Goal: Task Accomplishment & Management: Manage account settings

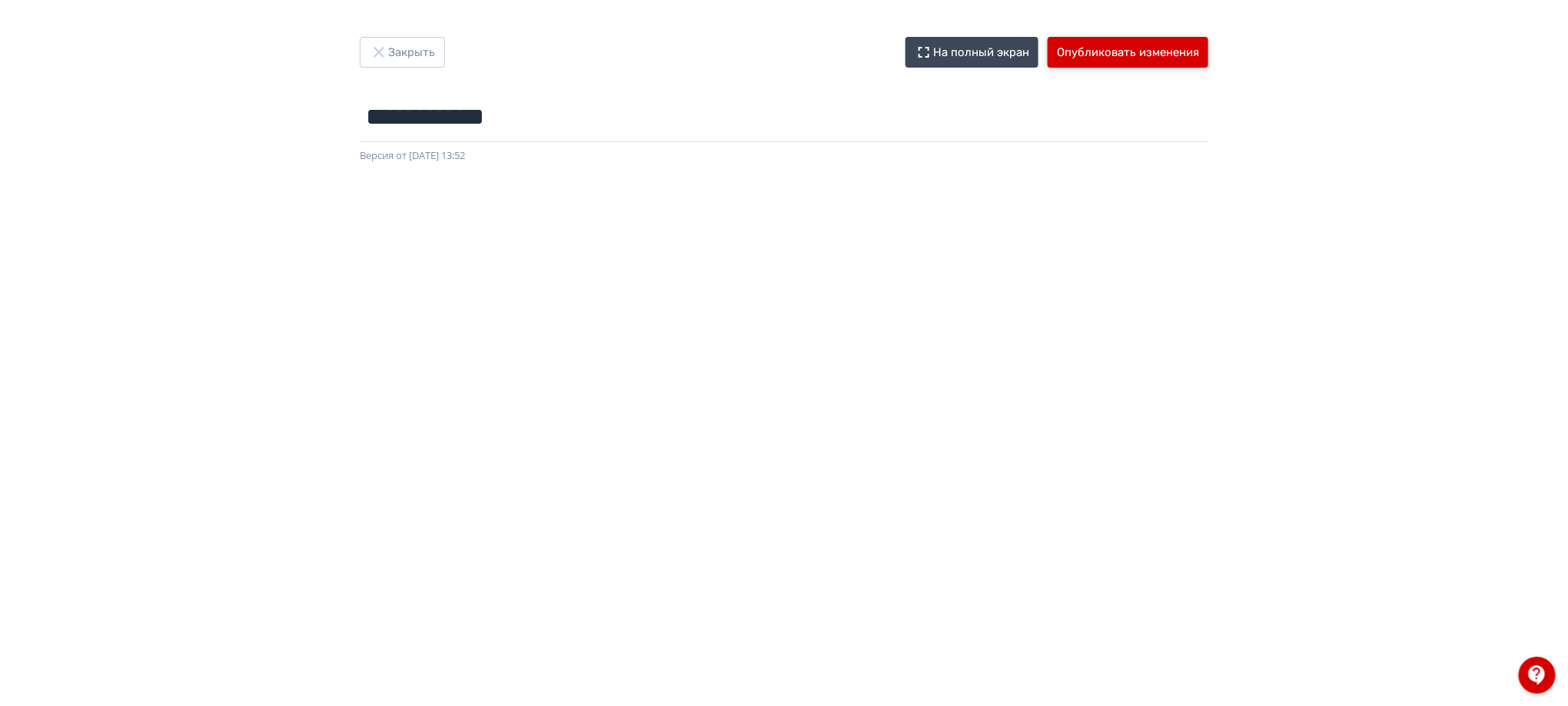
click at [1196, 61] on button "Опубликовать изменения" at bounding box center [1128, 52] width 160 height 30
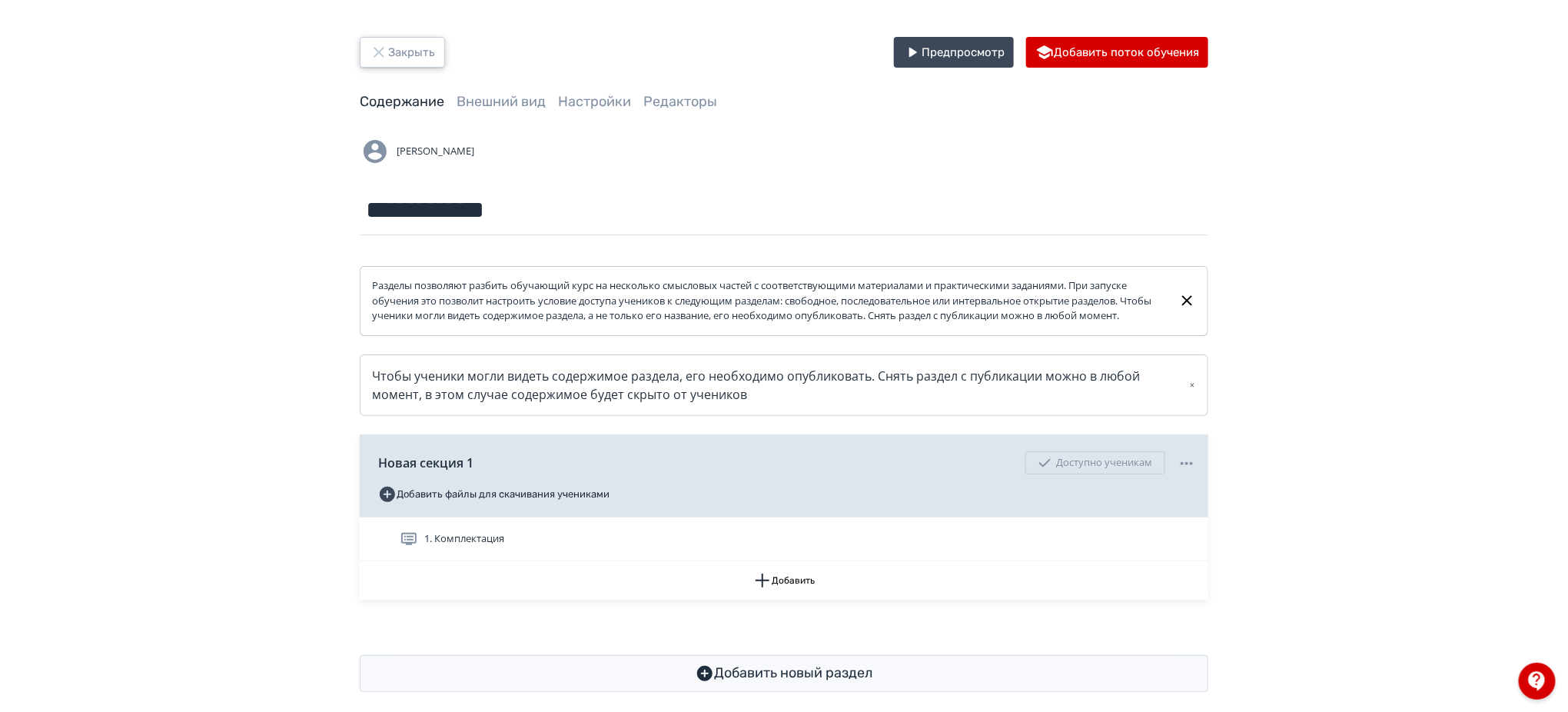
click at [407, 59] on button "Закрыть" at bounding box center [402, 52] width 85 height 31
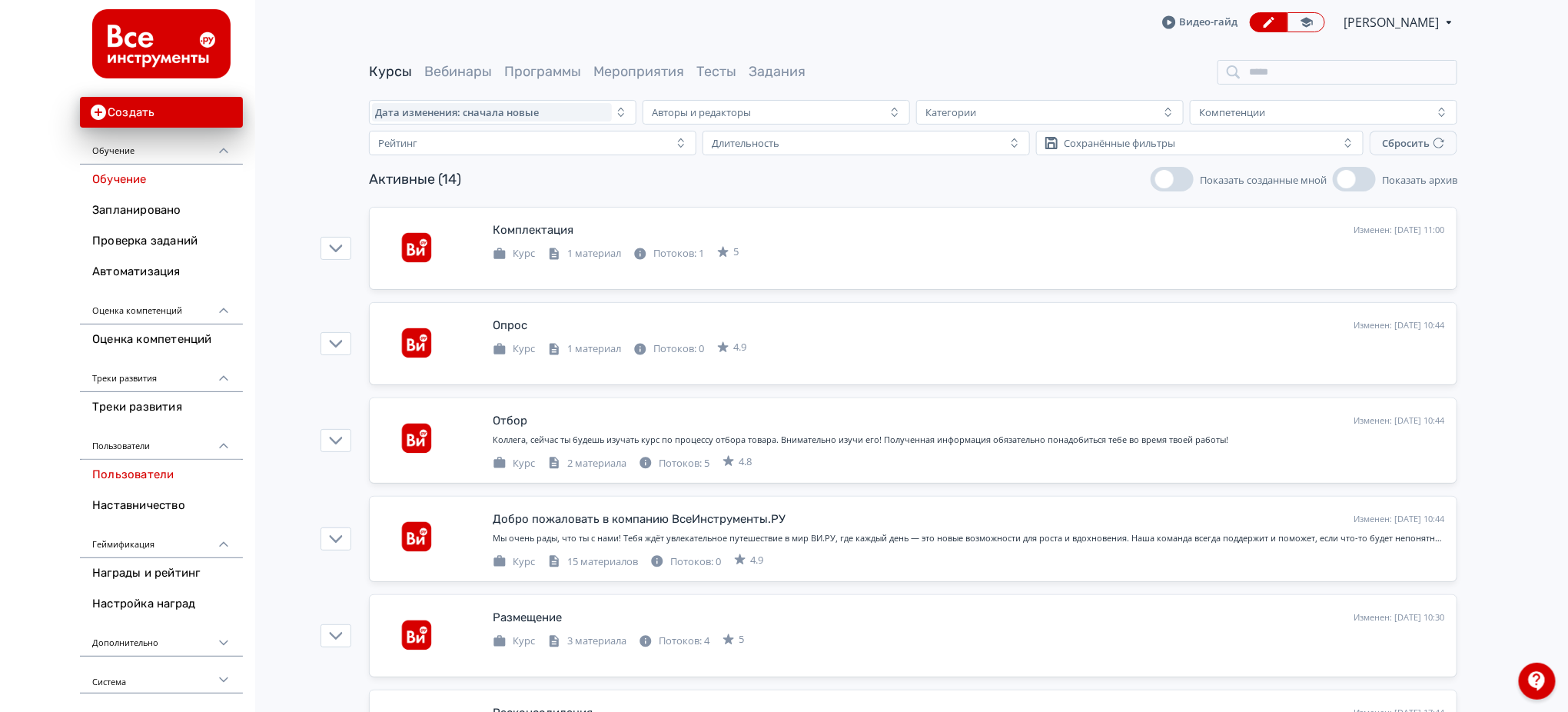
click at [113, 475] on link "Пользователи" at bounding box center [161, 475] width 163 height 31
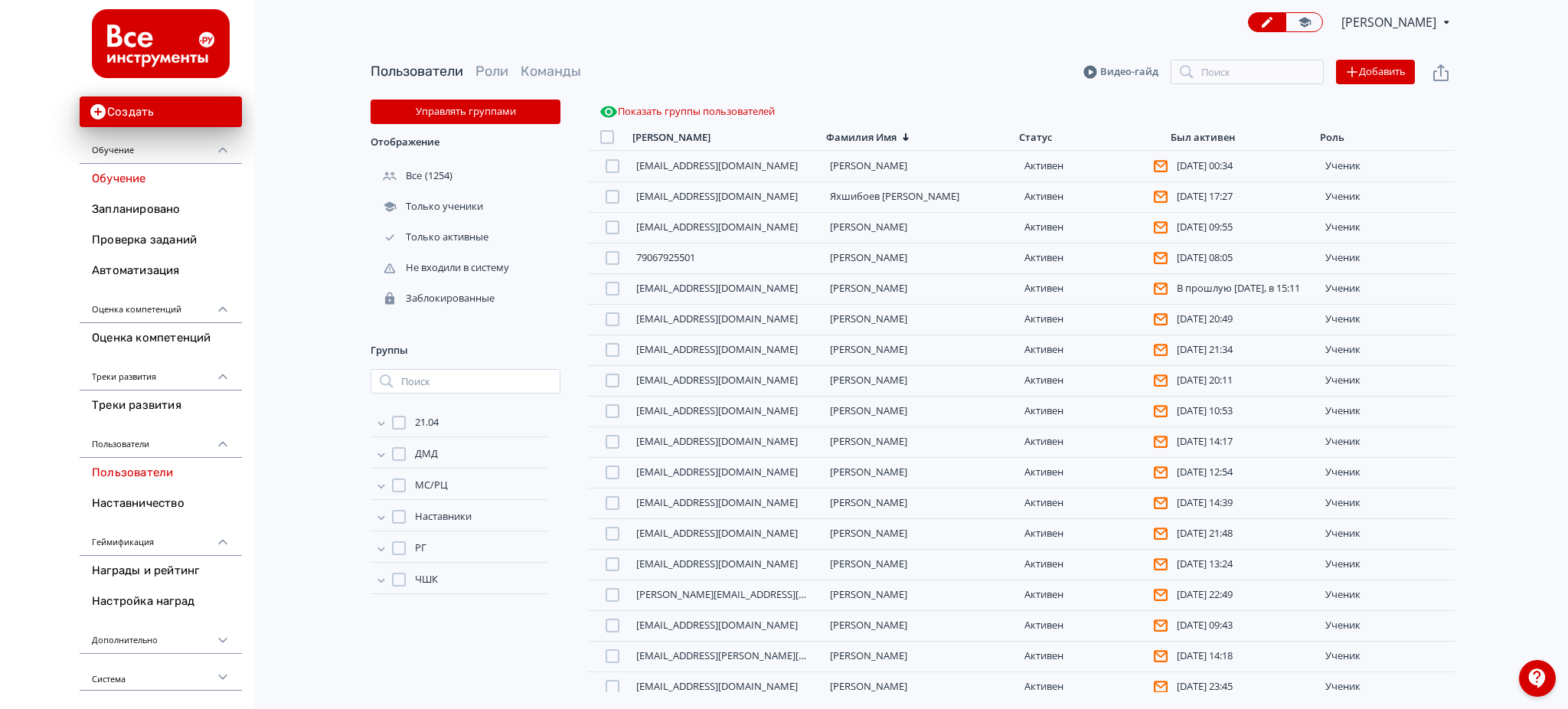
click at [132, 173] on link "Обучение" at bounding box center [160, 178] width 162 height 30
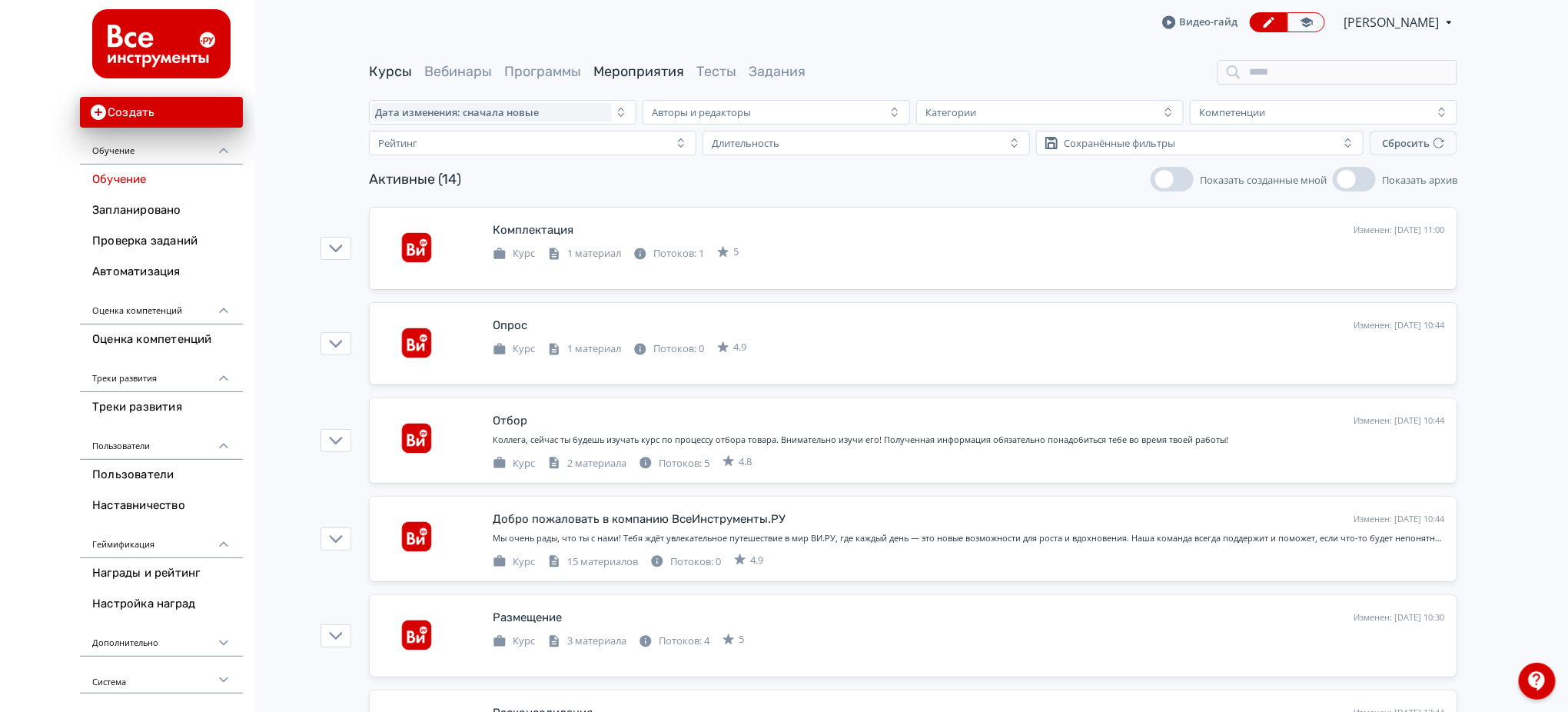
drag, startPoint x: 580, startPoint y: 70, endPoint x: 601, endPoint y: 67, distance: 21.2
click at [588, 68] on div "Курсы Вебинары Программы Мероприятия Тесты Задания" at bounding box center [587, 72] width 436 height 20
click at [606, 67] on link "Мероприятия" at bounding box center [639, 72] width 91 height 17
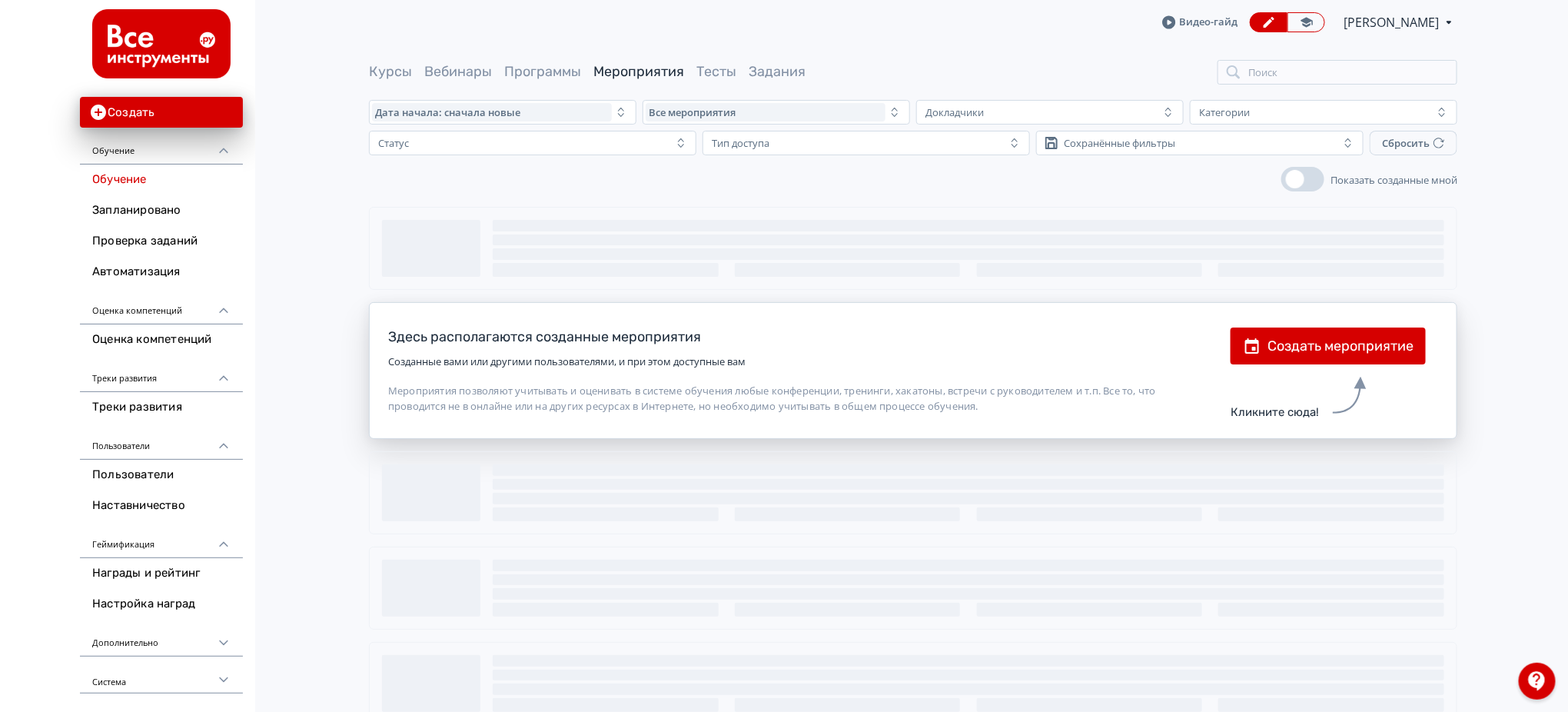
click at [551, 60] on div "Курсы Вебинары Программы Мероприятия Тесты Задания Поиск" at bounding box center [913, 72] width 1089 height 24
click at [548, 68] on link "Программы" at bounding box center [543, 72] width 77 height 17
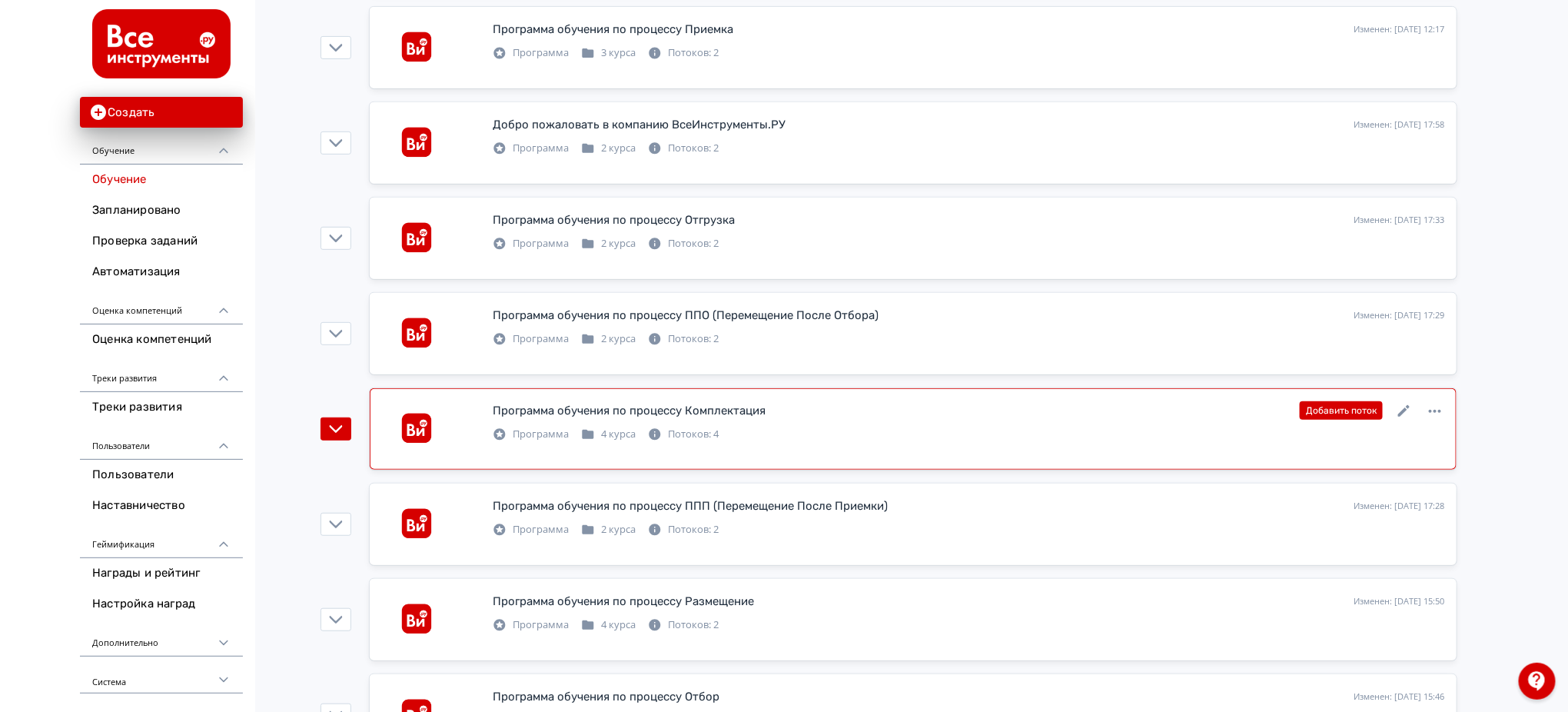
scroll to position [343, 0]
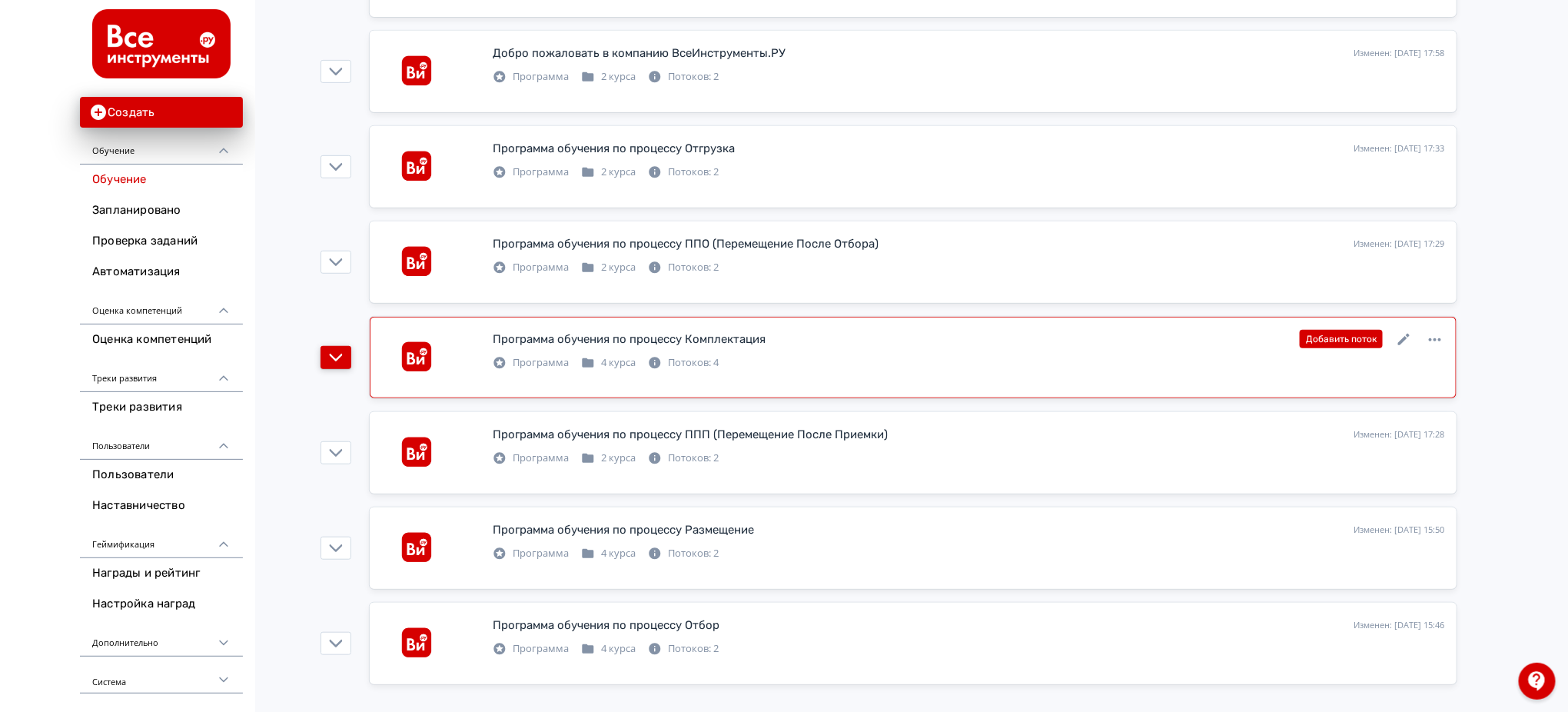
click at [346, 364] on button "button" at bounding box center [335, 357] width 30 height 23
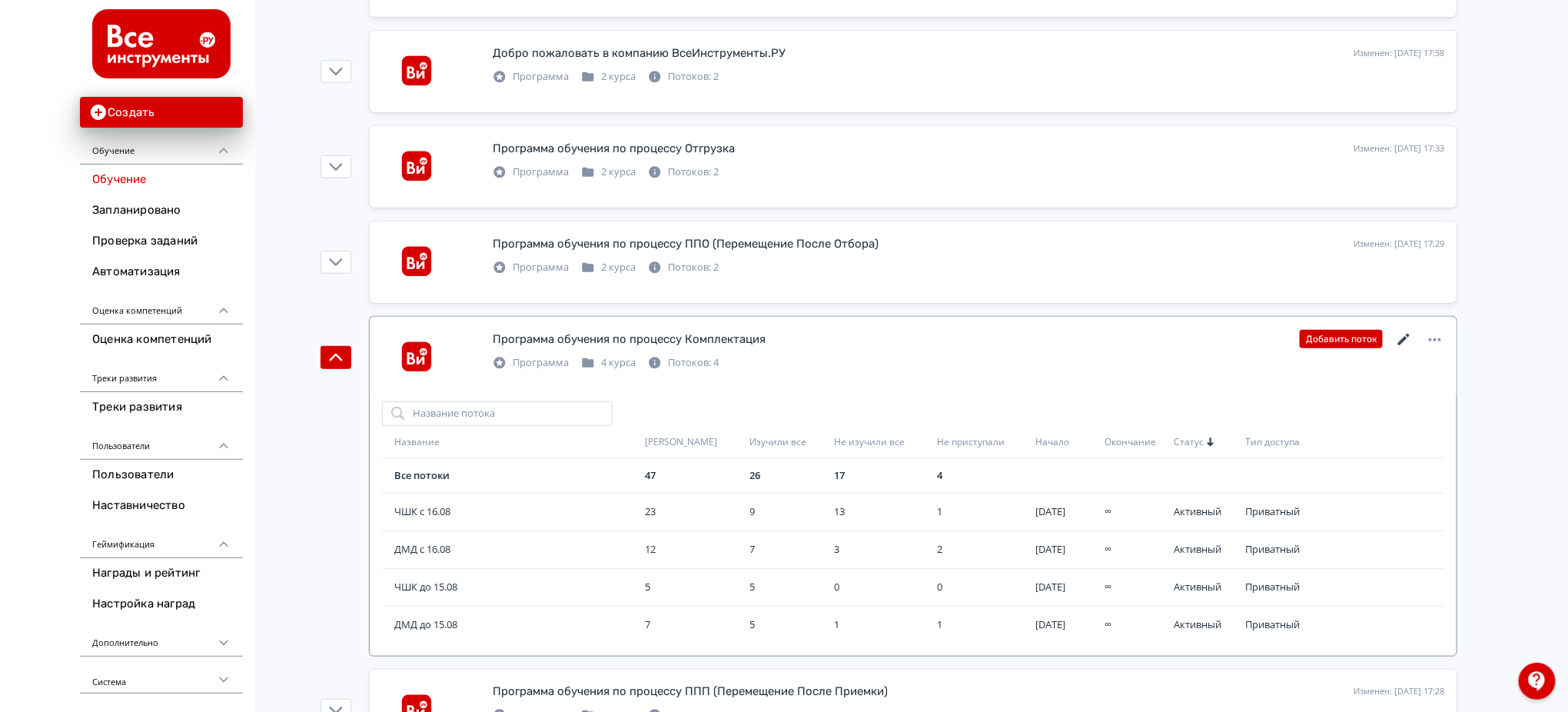
click at [1405, 346] on icon at bounding box center [1405, 340] width 19 height 19
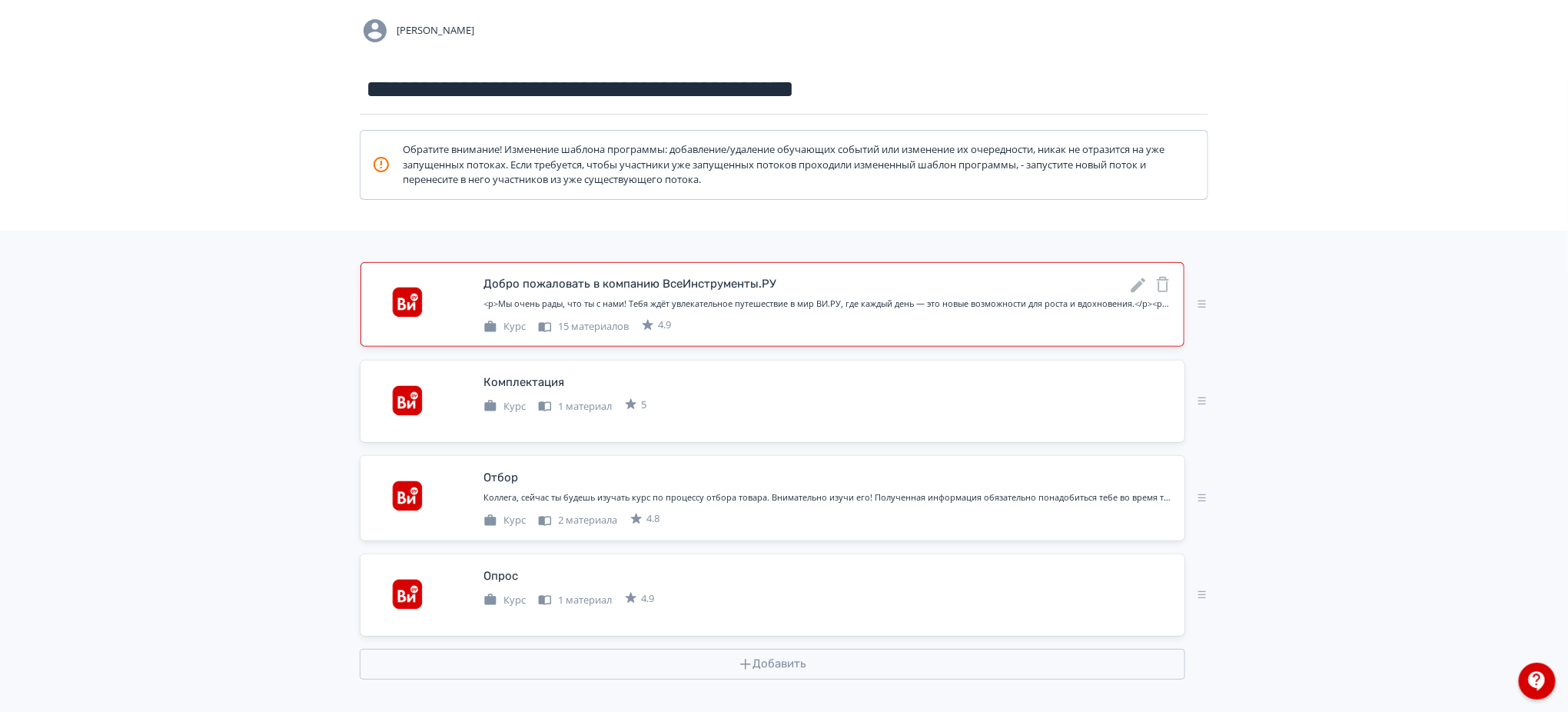
scroll to position [124, 0]
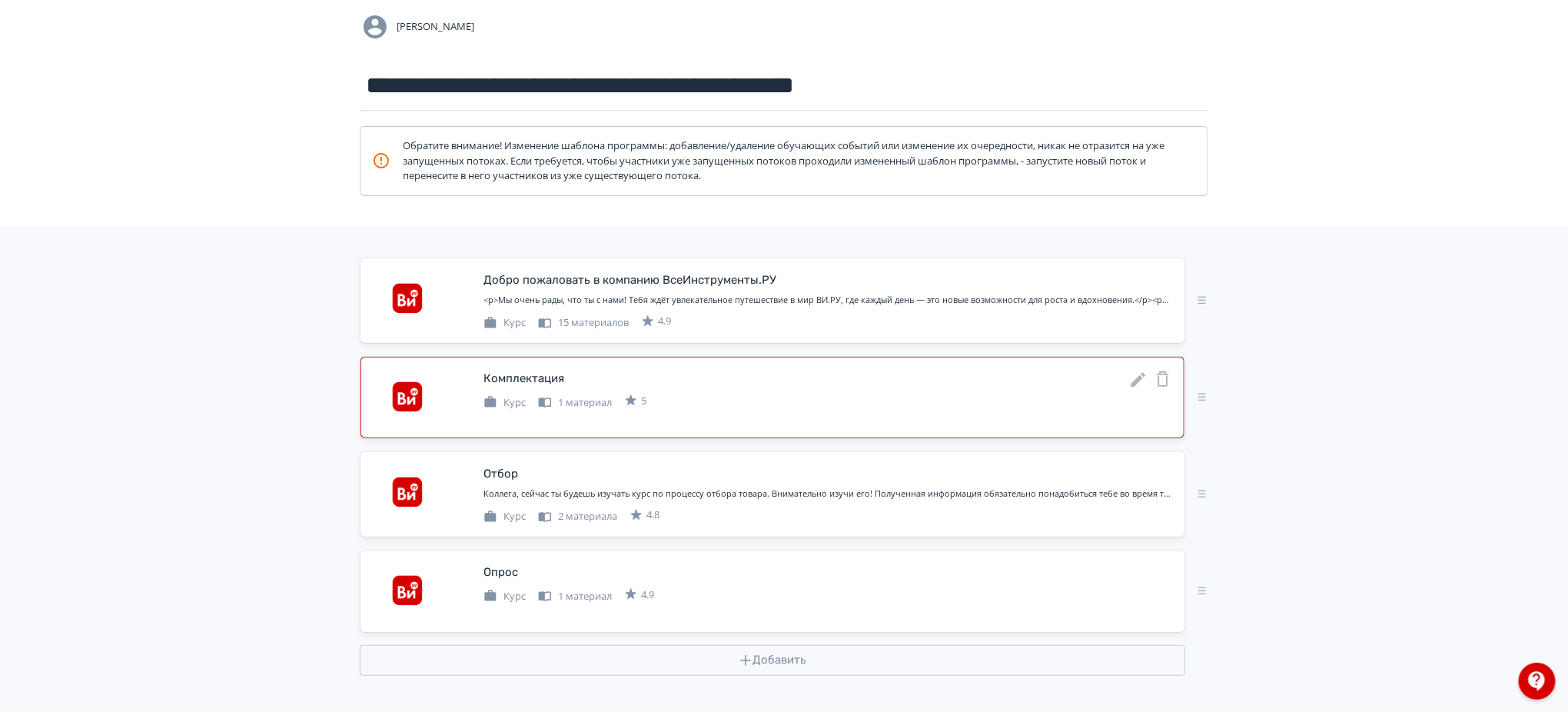
click at [1137, 378] on icon at bounding box center [1139, 380] width 19 height 19
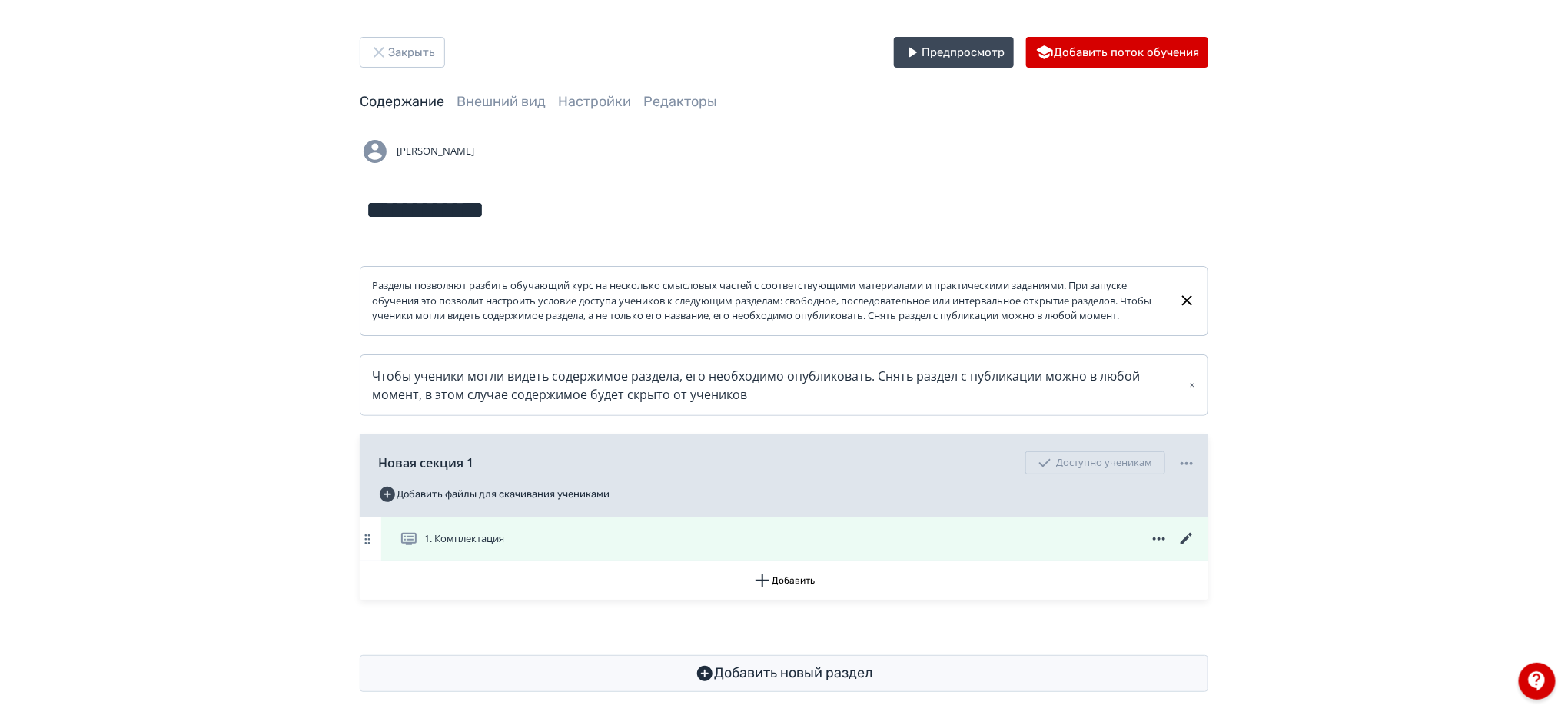
click at [1189, 548] on icon at bounding box center [1187, 539] width 19 height 19
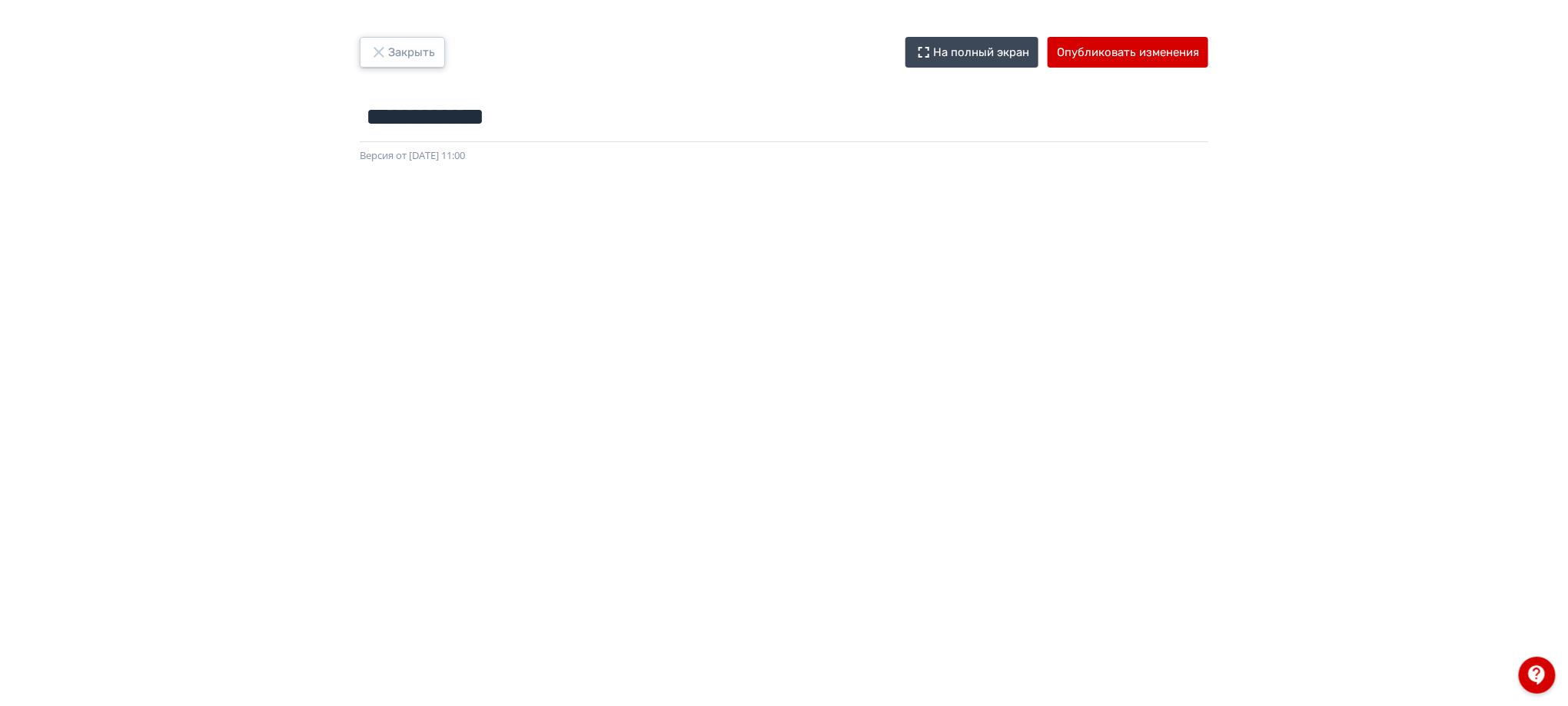
click at [385, 52] on icon "button" at bounding box center [379, 52] width 19 height 19
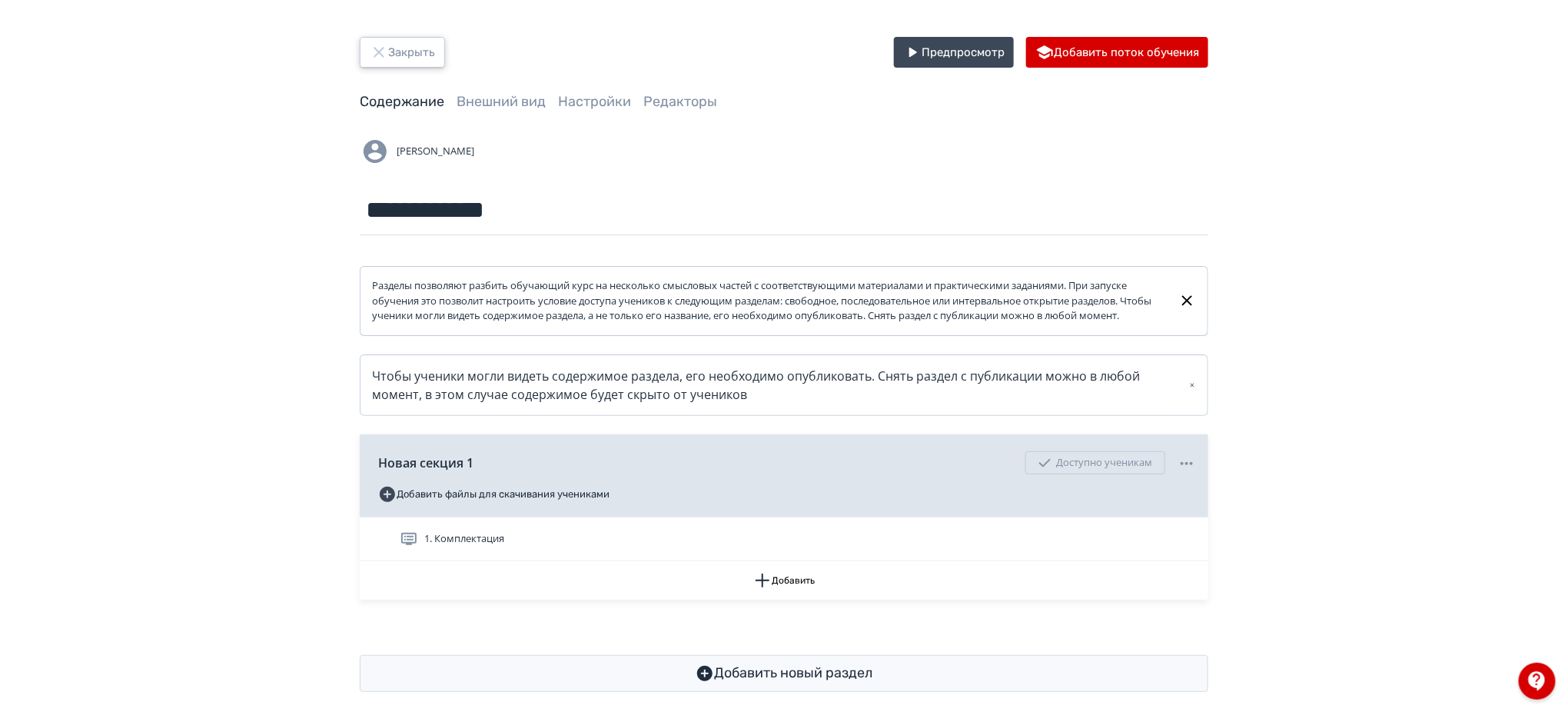
click at [399, 42] on button "Закрыть" at bounding box center [402, 52] width 85 height 31
